Goal: Find specific page/section: Find specific page/section

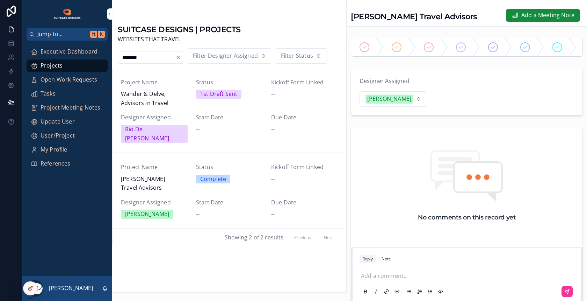
click at [158, 59] on input "********" at bounding box center [146, 57] width 57 height 10
type input "*"
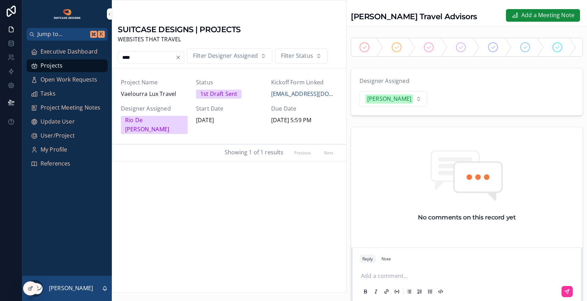
click at [166, 88] on div "Project Name Vaelourra Lux Travel" at bounding box center [154, 88] width 67 height 21
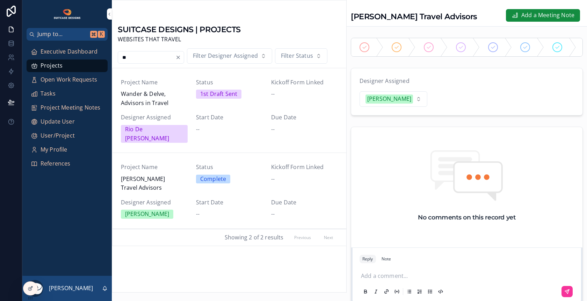
type input "*"
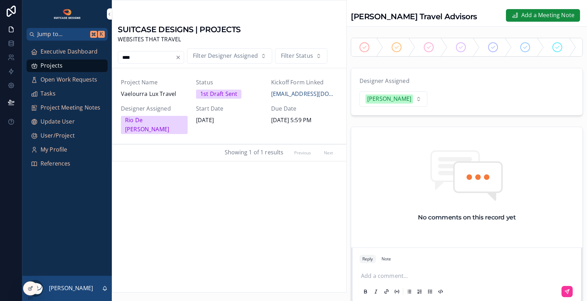
click at [178, 93] on span "Vaelourra Lux Travel" at bounding box center [154, 93] width 67 height 9
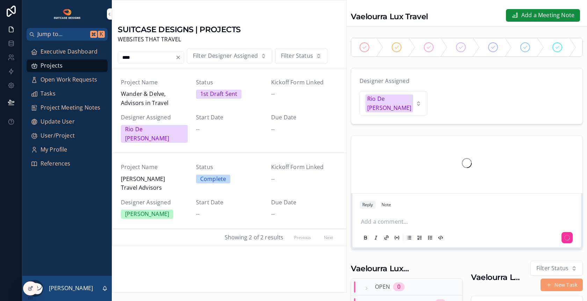
type input "********"
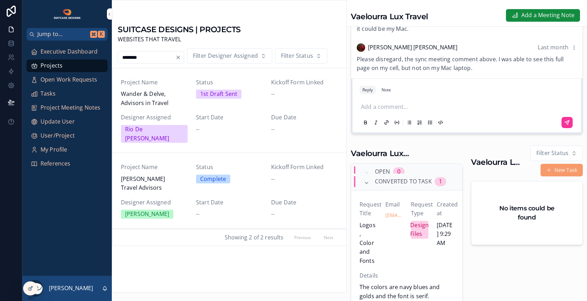
scroll to position [86, 0]
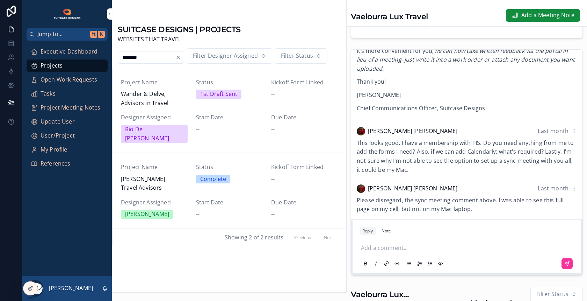
click at [71, 51] on span "Executive Dashboard" at bounding box center [69, 51] width 57 height 9
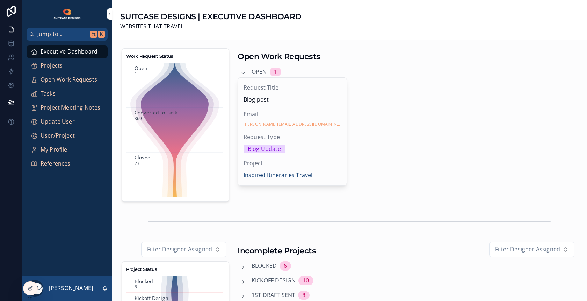
scroll to position [144, 0]
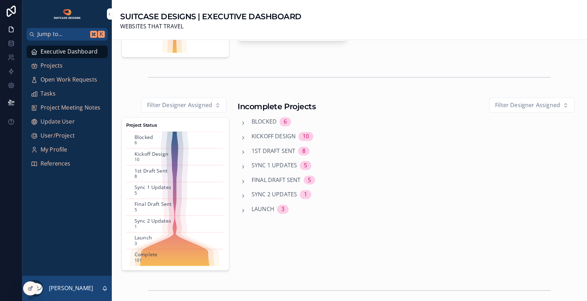
click at [263, 207] on span "Launch" at bounding box center [263, 208] width 23 height 9
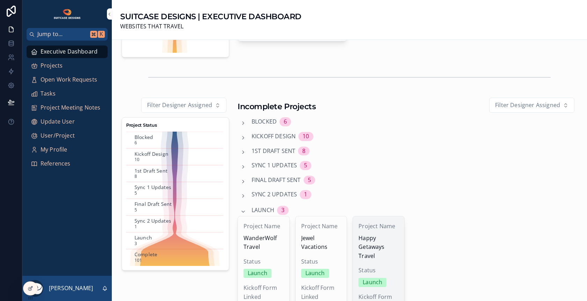
click at [380, 233] on span "Happy Getaways Travel" at bounding box center [379, 246] width 40 height 27
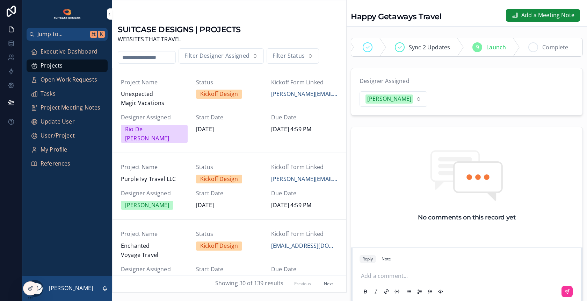
click at [542, 46] on span "Complete" at bounding box center [555, 47] width 26 height 9
click at [154, 53] on input "scrollable content" at bounding box center [146, 57] width 57 height 10
type input "******"
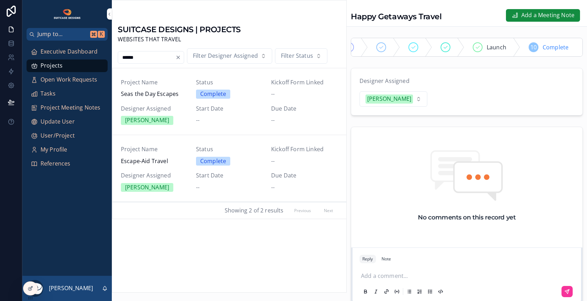
click at [191, 164] on div "Project Name Escape-Aid Travel Status Complete Kickoff Form Linked -- Designer …" at bounding box center [229, 168] width 217 height 47
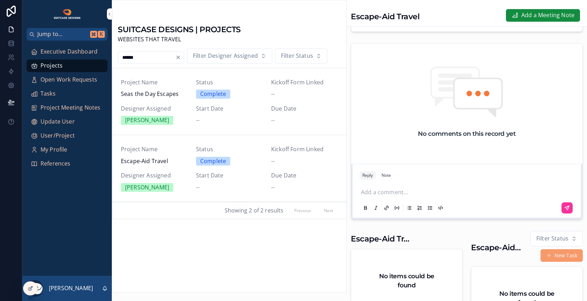
scroll to position [265, 0]
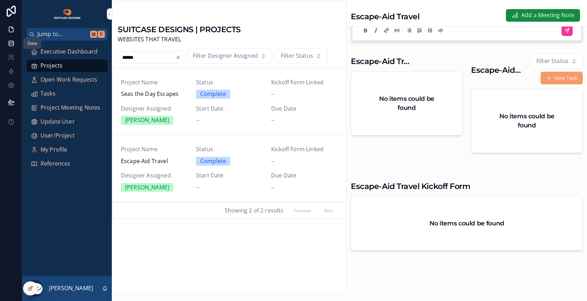
click at [13, 43] on icon at bounding box center [11, 43] width 7 height 7
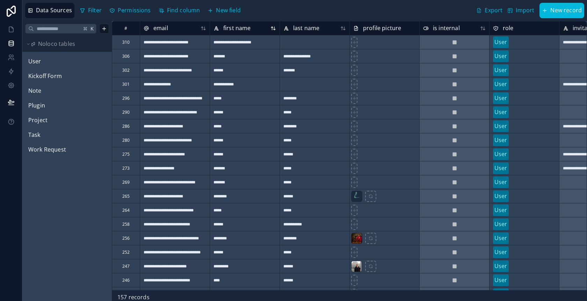
click at [273, 29] on icon at bounding box center [273, 28] width 6 height 6
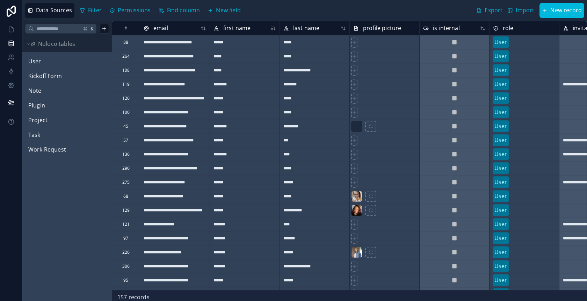
scroll to position [66, 0]
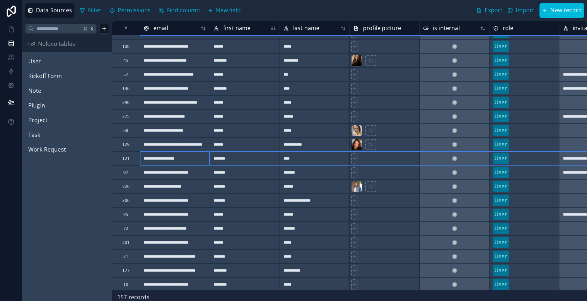
click at [133, 158] on div "121" at bounding box center [126, 158] width 28 height 14
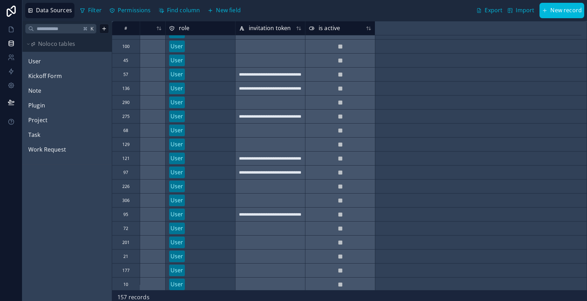
scroll to position [66, 4]
